Goal: Task Accomplishment & Management: Use online tool/utility

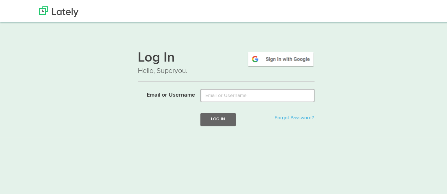
click at [210, 94] on input "Email or Username" at bounding box center [257, 94] width 114 height 13
type input "[EMAIL_ADDRESS][DOMAIN_NAME]"
click at [225, 122] on button "Log In" at bounding box center [217, 118] width 35 height 13
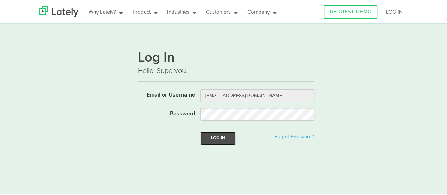
click at [213, 139] on button "Log In" at bounding box center [217, 136] width 35 height 13
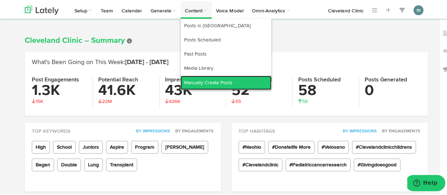
click at [202, 81] on link "Manually Create Posts" at bounding box center [226, 82] width 91 height 14
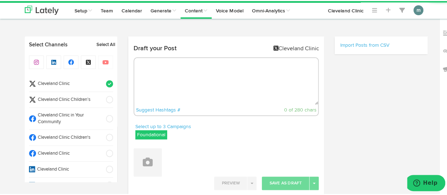
radio input "true"
select select "10"
select select "09"
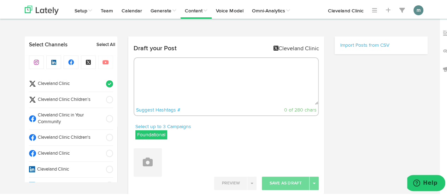
click at [69, 151] on span "Cleveland Clinic" at bounding box center [68, 152] width 65 height 7
click at [83, 82] on span "Cleveland Clinic" at bounding box center [68, 83] width 65 height 7
click at [161, 83] on textarea at bounding box center [226, 80] width 184 height 47
paste textarea "Look in your medicine cabinet. Do you see bottles, pills, patches, creams or in…"
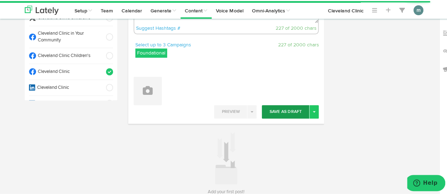
scroll to position [71, 0]
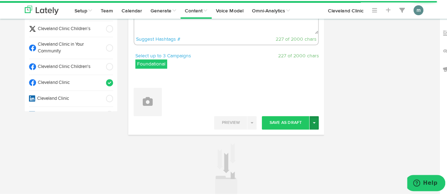
type textarea "Look in your medicine cabinet. Do you see bottles, pills, patches, creams or in…"
click at [313, 122] on span "button" at bounding box center [314, 121] width 3 height 1
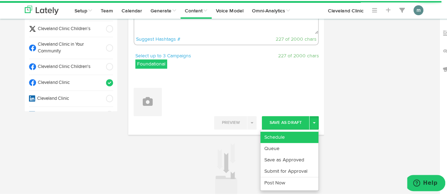
click at [299, 132] on link "Schedule" at bounding box center [290, 135] width 58 height 11
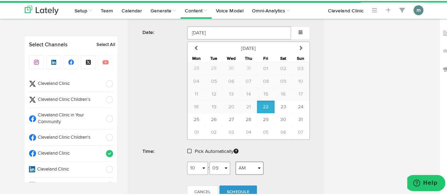
scroll to position [237, 0]
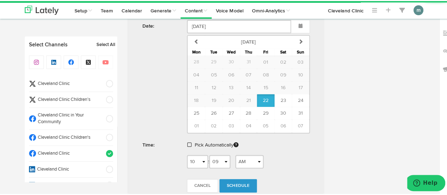
click at [187, 142] on span at bounding box center [189, 143] width 4 height 5
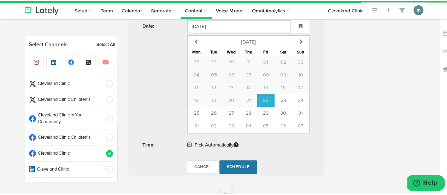
click at [240, 164] on span "Schedule" at bounding box center [238, 166] width 23 height 4
radio input "true"
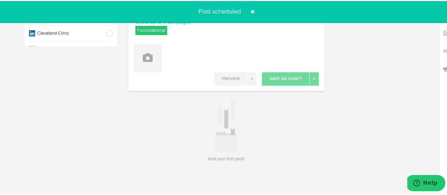
scroll to position [0, 0]
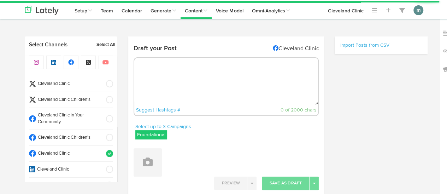
radio input "true"
select select "10"
click at [193, 87] on textarea at bounding box center [226, 80] width 184 height 47
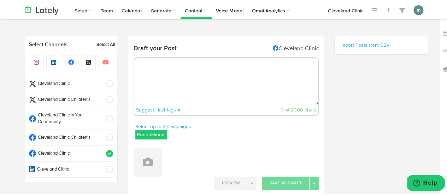
paste textarea "There’s no single prescription for the best walking shoe. Your requirements may…"
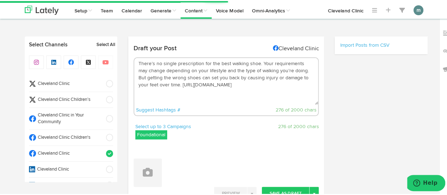
scroll to position [71, 0]
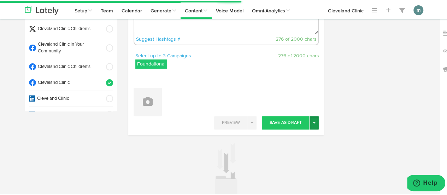
type textarea "There’s no single prescription for the best walking shoe. Your requirements may…"
click at [313, 122] on span "button" at bounding box center [314, 121] width 3 height 1
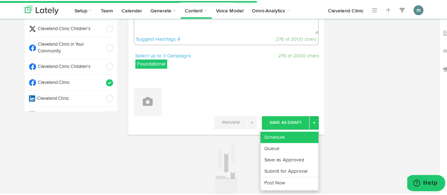
click at [304, 133] on link "Schedule" at bounding box center [290, 135] width 58 height 11
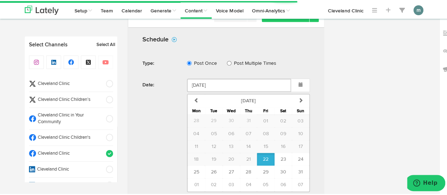
scroll to position [213, 0]
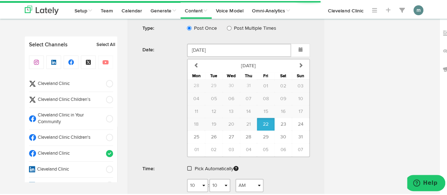
click at [187, 167] on span at bounding box center [189, 167] width 4 height 5
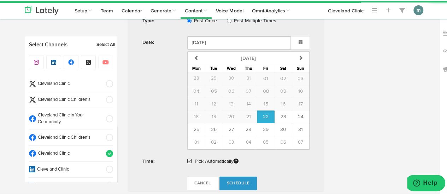
scroll to position [319, 0]
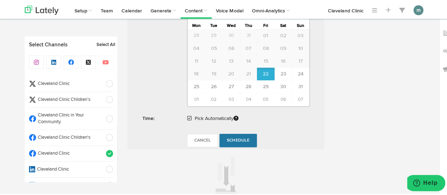
click at [233, 137] on span "Schedule" at bounding box center [238, 139] width 23 height 4
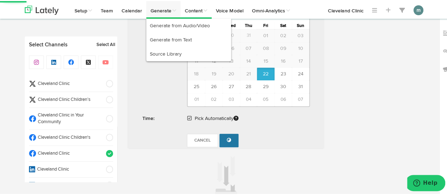
radio input "true"
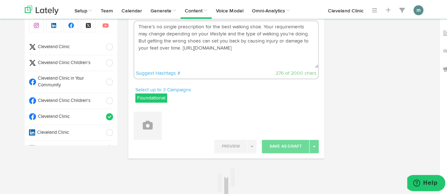
scroll to position [34, 0]
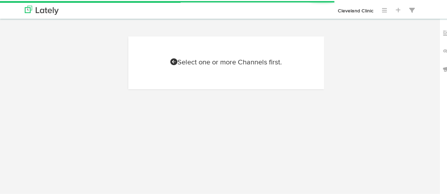
scroll to position [31, 0]
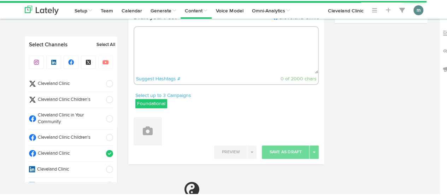
radio input "true"
select select "10"
click at [194, 55] on textarea at bounding box center [226, 49] width 184 height 47
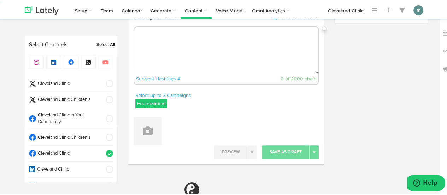
paste textarea "8 tips for sleeping with sciatica: https://cle.clinic/41TdTpt"
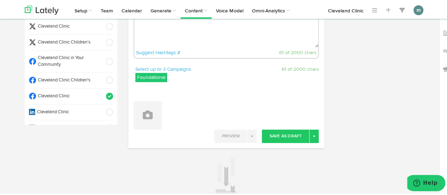
scroll to position [102, 0]
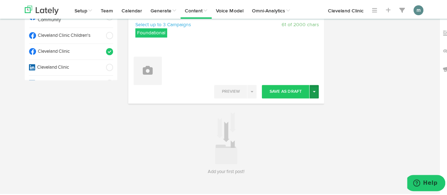
type textarea "8 tips for sleeping with sciatica: https://cle.clinic/41TdTpt"
click at [310, 92] on button "Toggle Dropdown" at bounding box center [314, 90] width 9 height 13
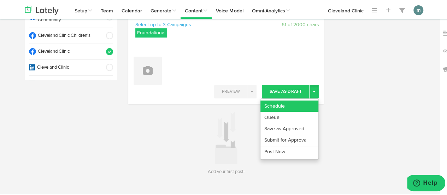
click at [297, 103] on link "Schedule" at bounding box center [290, 104] width 58 height 11
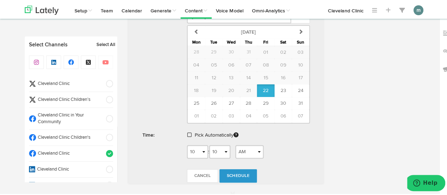
scroll to position [257, 0]
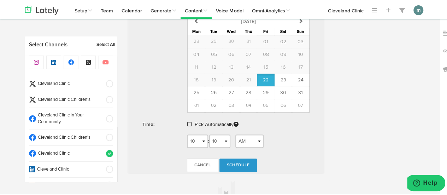
click at [187, 122] on span at bounding box center [189, 123] width 4 height 5
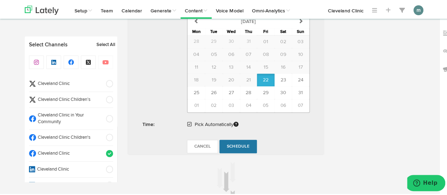
click at [239, 145] on span "Schedule" at bounding box center [238, 145] width 23 height 4
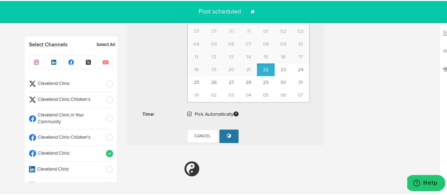
radio input "true"
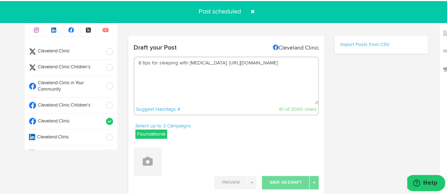
scroll to position [0, 0]
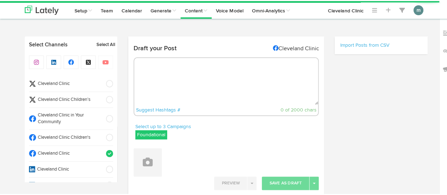
radio input "true"
select select "10"
select select "11"
click at [64, 82] on span "Cleveland Clinic" at bounding box center [68, 83] width 65 height 7
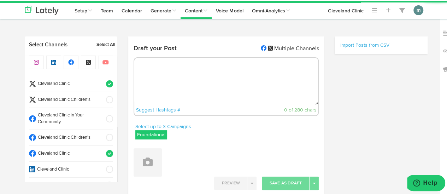
click at [83, 149] on span "Cleveland Clinic" at bounding box center [68, 152] width 65 height 7
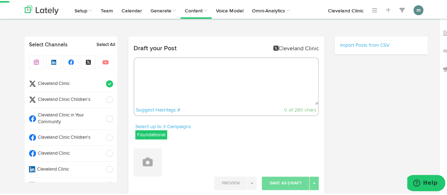
click at [140, 81] on textarea at bounding box center [226, 80] width 184 height 47
paste textarea "Look in your medicine cabinet. Do you see bottles, pills, patches, creams or in…"
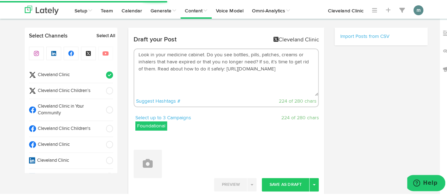
scroll to position [106, 0]
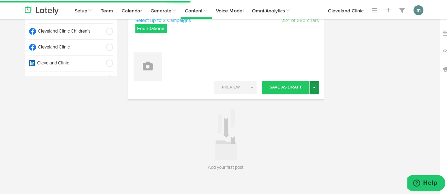
type textarea "Look in your medicine cabinet. Do you see bottles, pills, patches, creams or in…"
click at [313, 89] on button "Toggle Dropdown" at bounding box center [314, 86] width 9 height 13
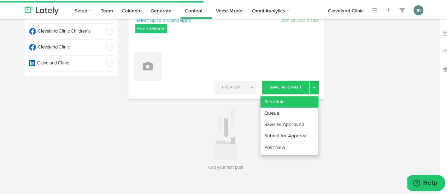
click at [307, 99] on link "Schedule" at bounding box center [290, 100] width 58 height 11
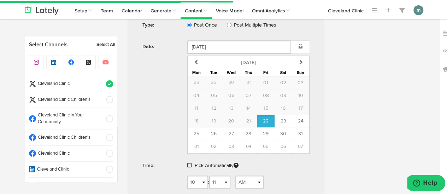
scroll to position [247, 0]
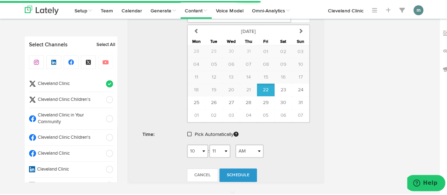
click at [188, 132] on span at bounding box center [189, 132] width 4 height 5
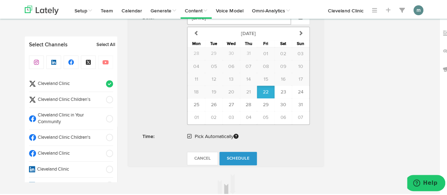
scroll to position [318, 0]
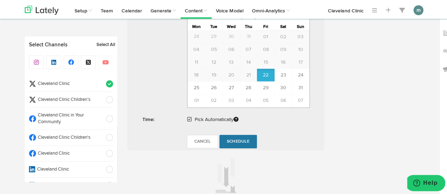
click at [238, 138] on span "Schedule" at bounding box center [238, 140] width 23 height 4
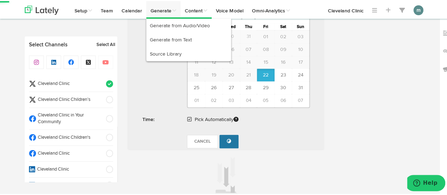
radio input "true"
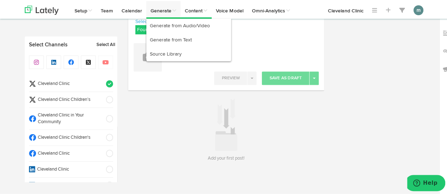
scroll to position [104, 0]
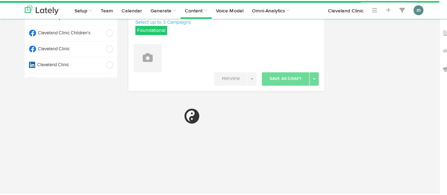
radio input "true"
select select "10"
select select "12"
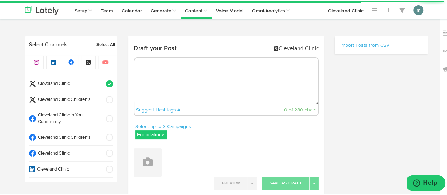
click at [187, 82] on textarea at bounding box center [226, 80] width 184 height 47
paste textarea "There’s no single prescription for the best walking shoe. Your requirements may…"
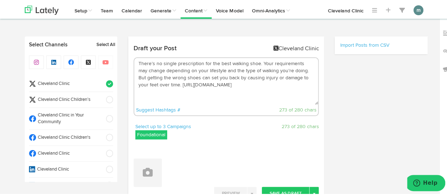
scroll to position [71, 0]
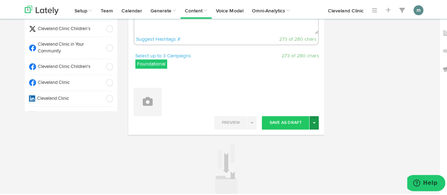
type textarea "There’s no single prescription for the best walking shoe. Your requirements may…"
click at [313, 122] on span "button" at bounding box center [314, 121] width 3 height 1
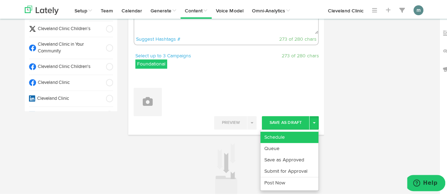
click at [298, 133] on link "Schedule" at bounding box center [290, 135] width 58 height 11
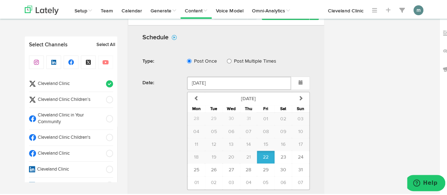
scroll to position [251, 0]
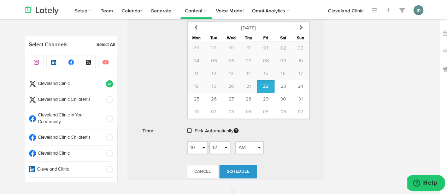
click at [187, 129] on span at bounding box center [189, 129] width 4 height 5
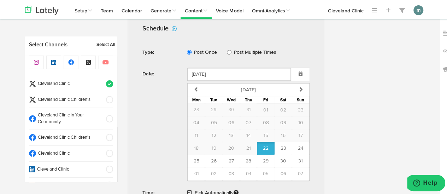
scroll to position [286, 0]
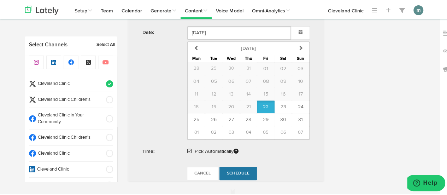
click at [231, 171] on span "Schedule" at bounding box center [238, 172] width 23 height 4
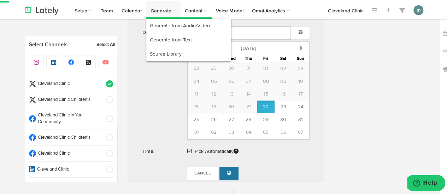
radio input "true"
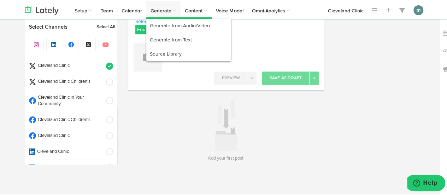
scroll to position [104, 0]
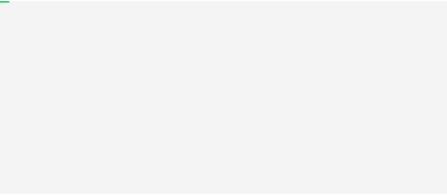
scroll to position [31, 0]
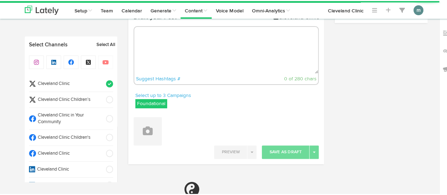
radio input "true"
select select "10"
select select "12"
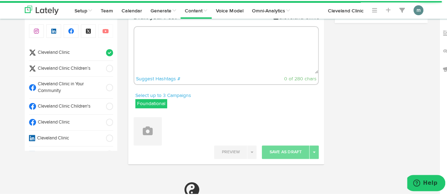
scroll to position [0, 0]
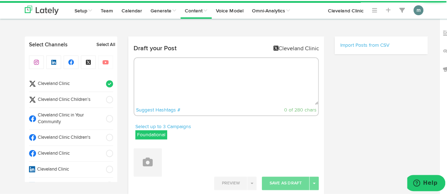
click at [177, 71] on textarea at bounding box center [226, 80] width 184 height 47
paste textarea "8 tips for sleeping with [MEDICAL_DATA]: [URL][DOMAIN_NAME]"
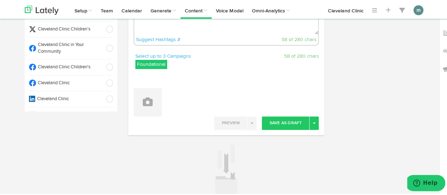
scroll to position [71, 0]
type textarea "8 tips for sleeping with [MEDICAL_DATA]: [URL][DOMAIN_NAME]"
click at [311, 125] on button "Toggle Dropdown" at bounding box center [314, 121] width 9 height 13
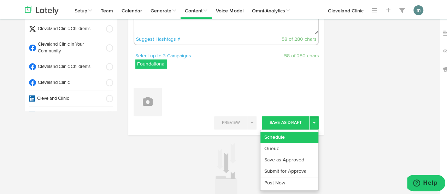
click at [305, 134] on link "Schedule" at bounding box center [290, 135] width 58 height 11
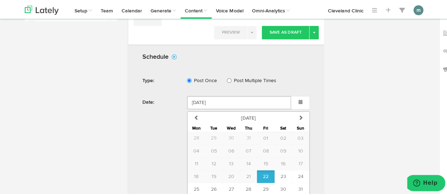
scroll to position [226, 0]
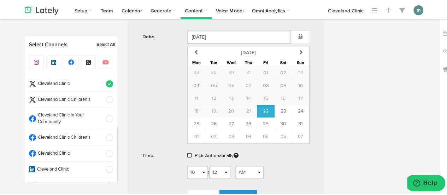
click at [187, 152] on span at bounding box center [189, 154] width 4 height 5
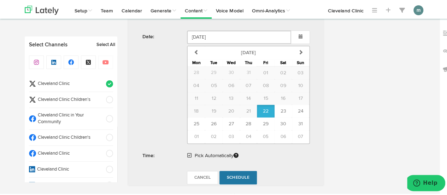
click at [235, 174] on span "Schedule" at bounding box center [238, 176] width 23 height 4
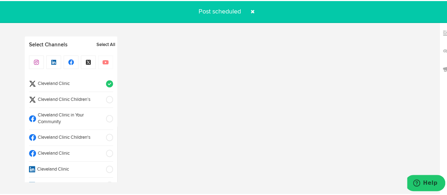
radio input "true"
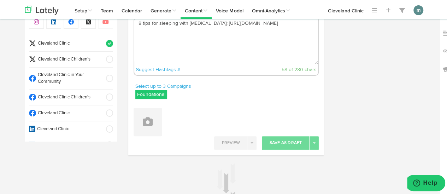
scroll to position [34, 0]
